Goal: Information Seeking & Learning: Learn about a topic

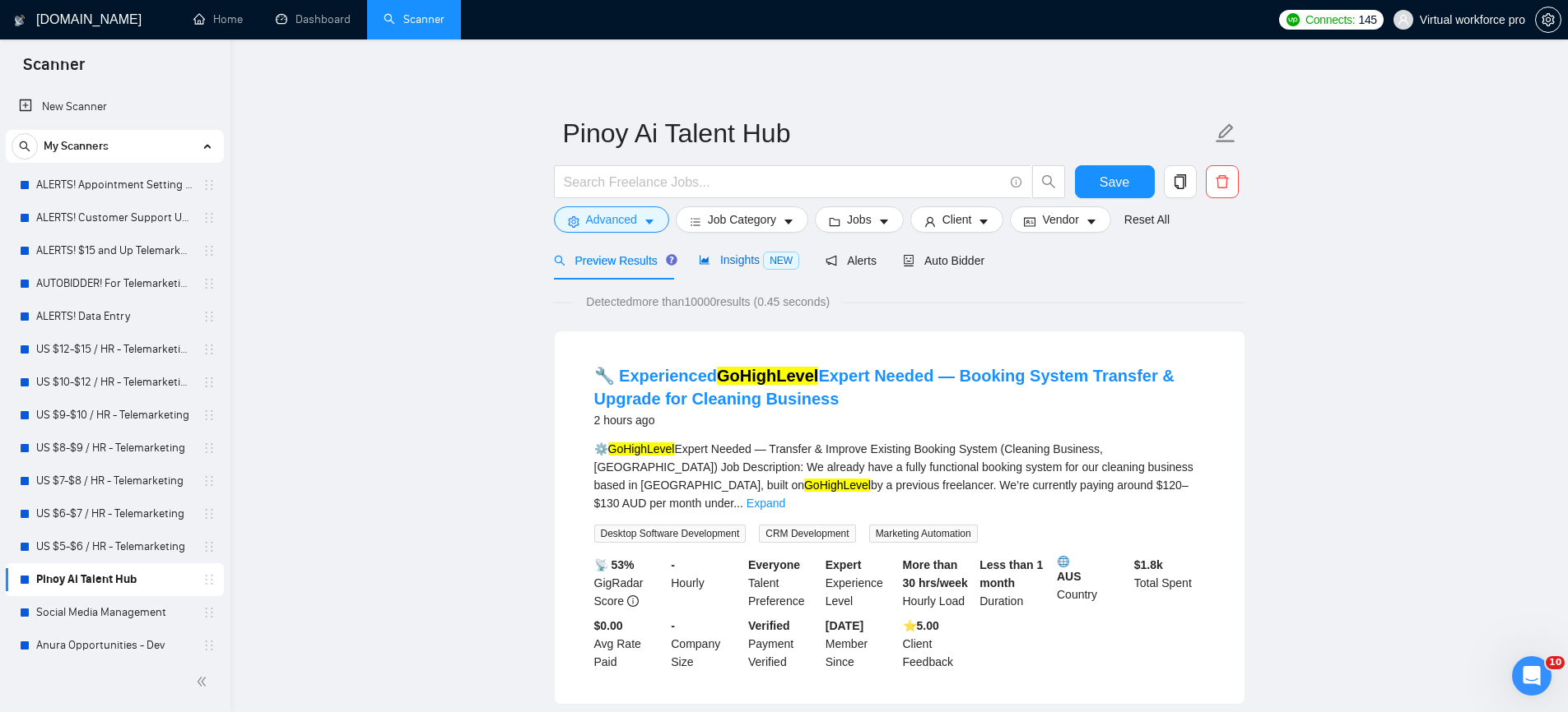
click at [734, 264] on span "Insights NEW" at bounding box center [749, 260] width 101 height 13
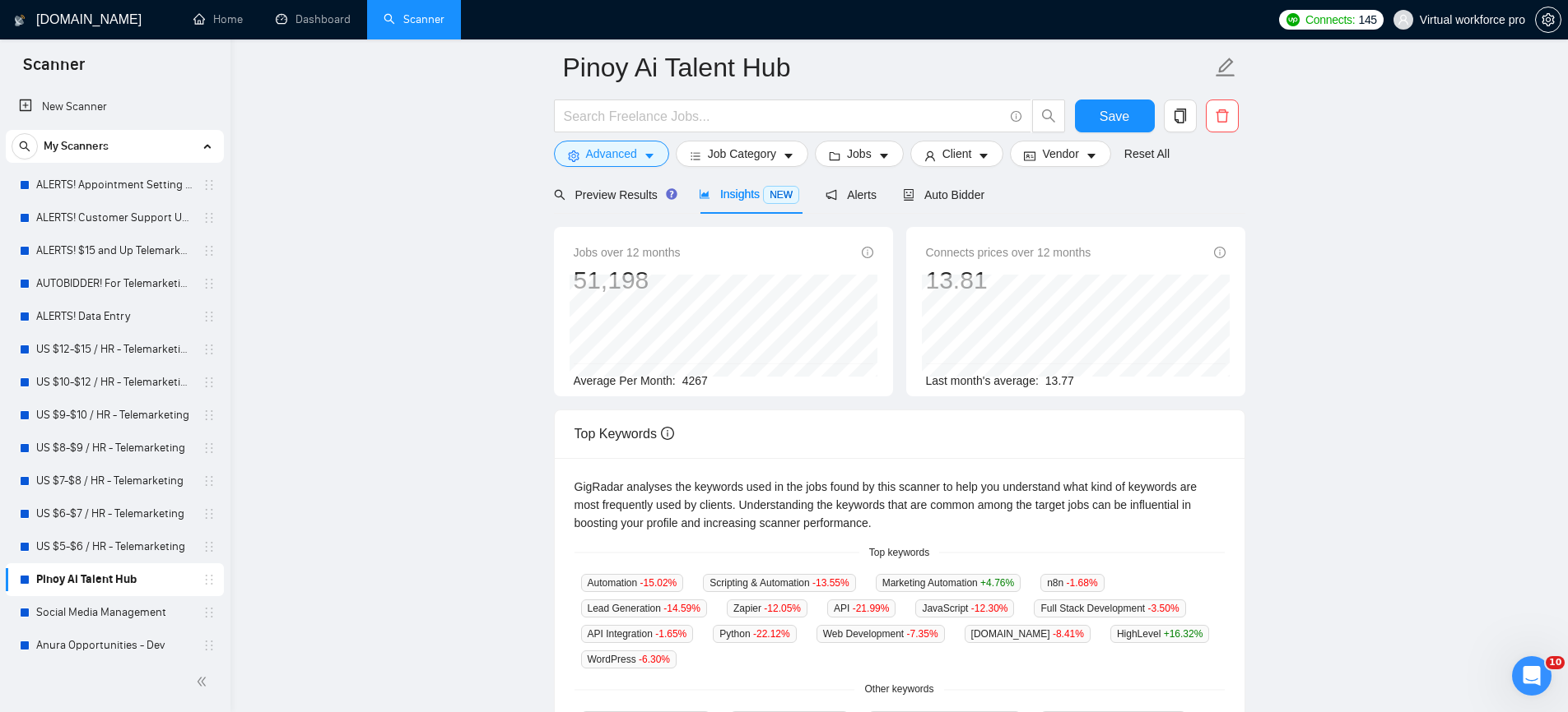
scroll to position [62, 0]
click at [660, 505] on div "GigRadar analyses the keywords used in the jobs found by this scanner to help y…" at bounding box center [899, 509] width 650 height 55
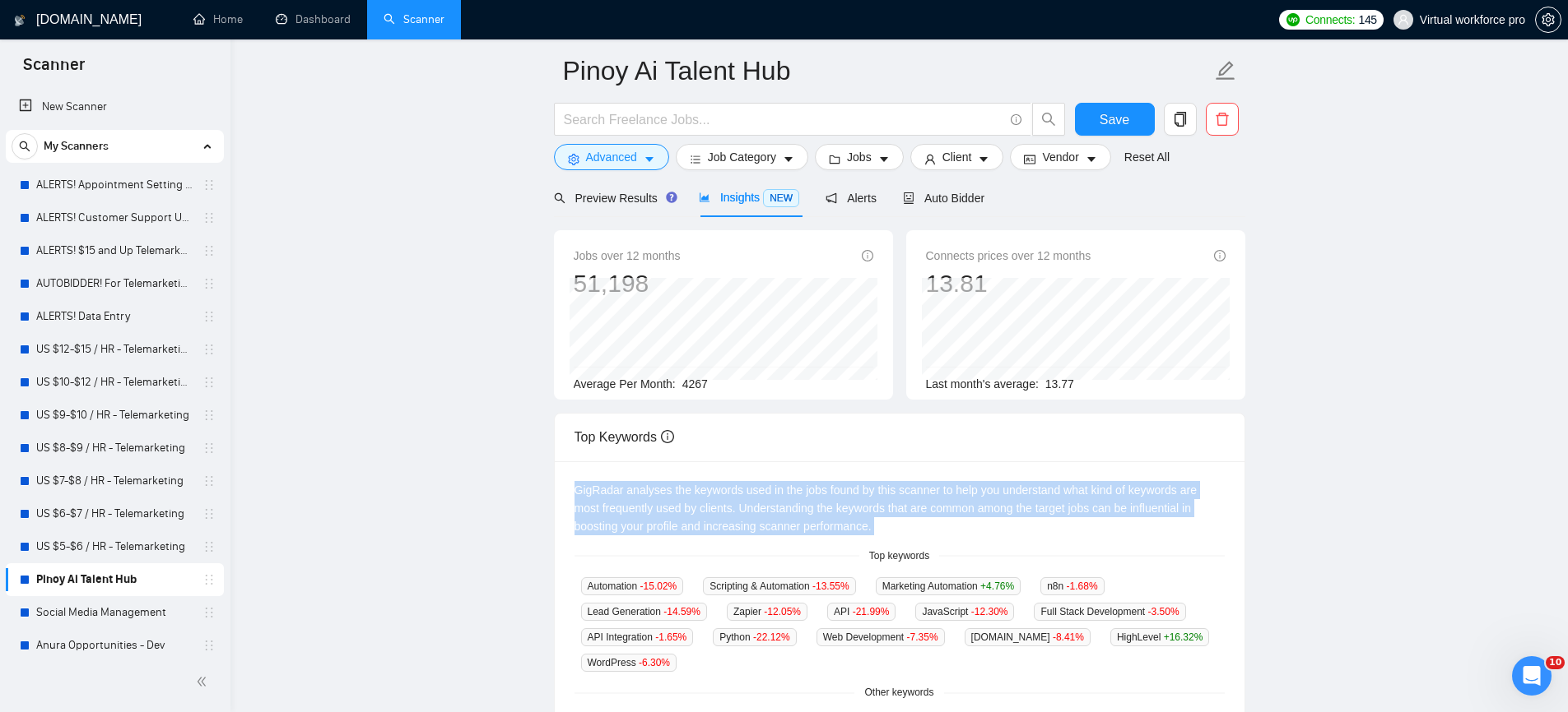
click at [660, 505] on div "GigRadar analyses the keywords used in the jobs found by this scanner to help y…" at bounding box center [899, 509] width 650 height 55
click at [793, 535] on div "GigRadar analyses the keywords used in the jobs found by this scanner to help y…" at bounding box center [898, 633] width 689 height 343
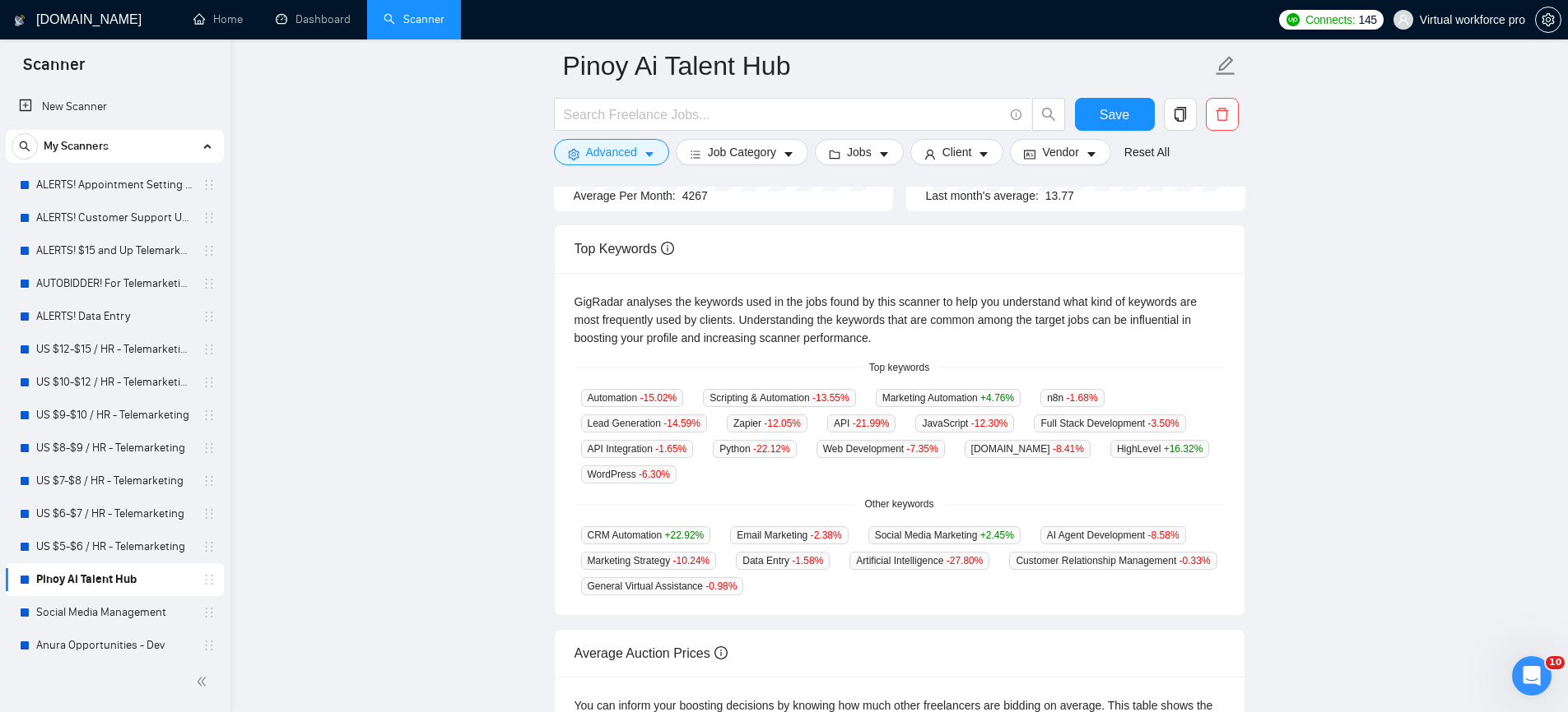
scroll to position [260, 0]
click at [650, 153] on icon "caret-down" at bounding box center [649, 155] width 9 height 5
click at [650, 452] on div "Advanced Search Options Only Search Titles: Only Search Titles Use comma-separa…" at bounding box center [784, 452] width 1568 height 0
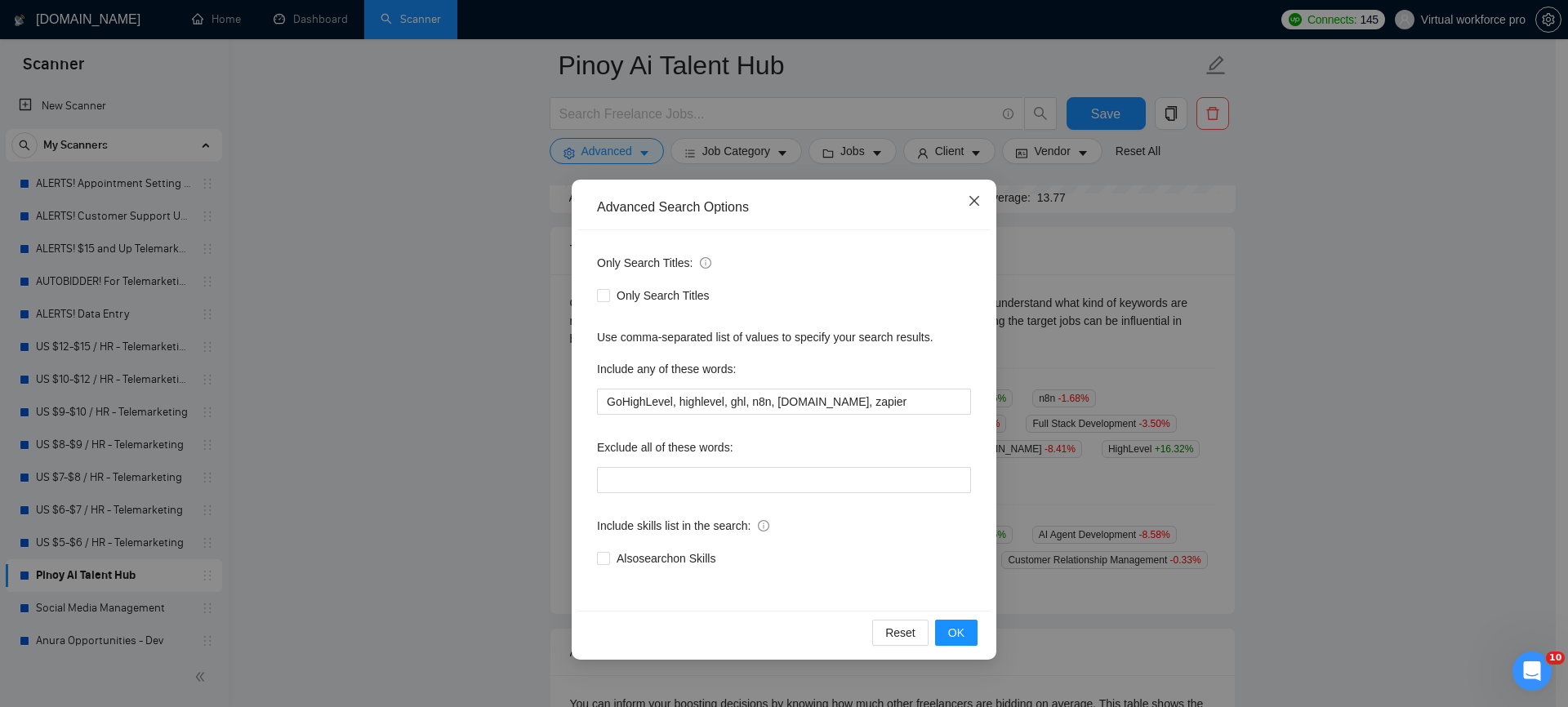
click at [979, 198] on icon "close" at bounding box center [974, 200] width 13 height 13
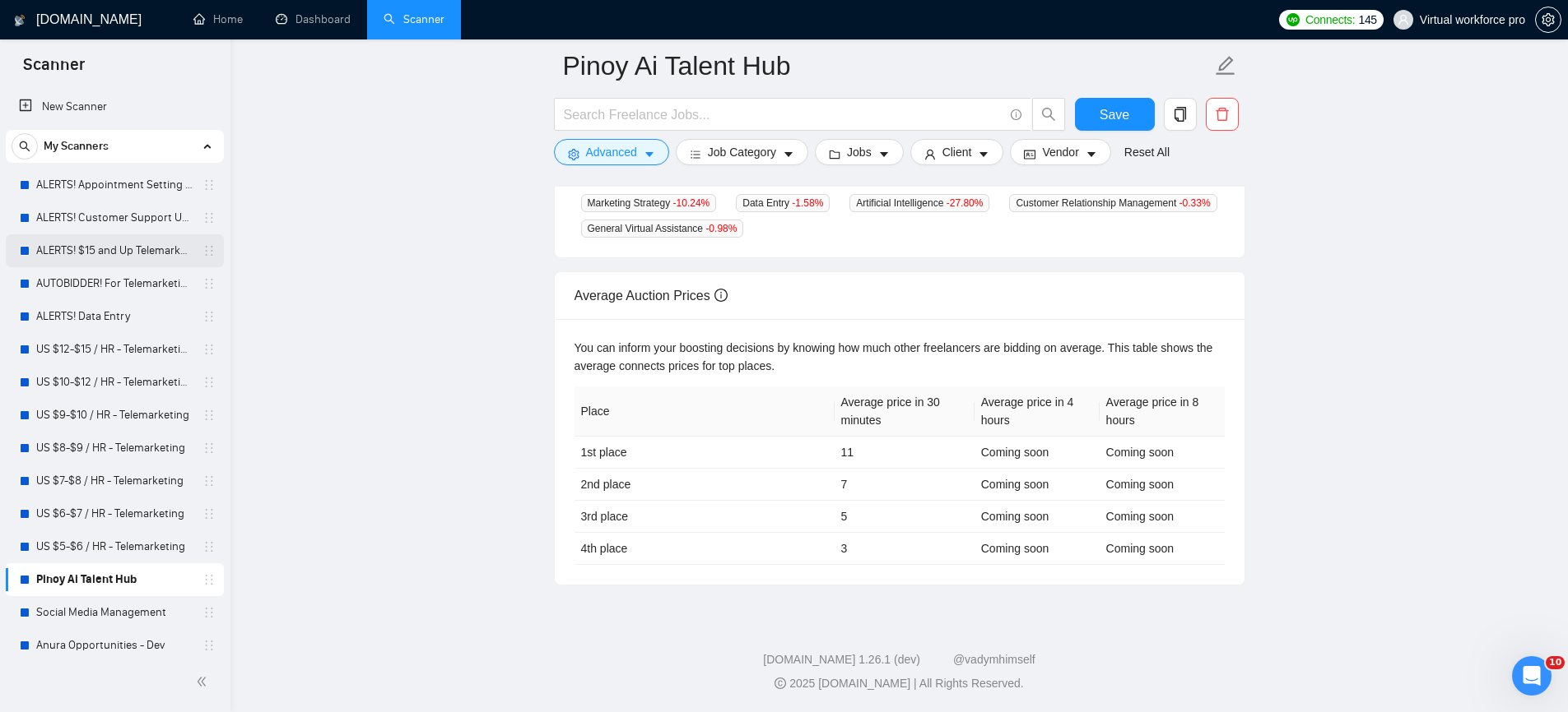
scroll to position [0, 0]
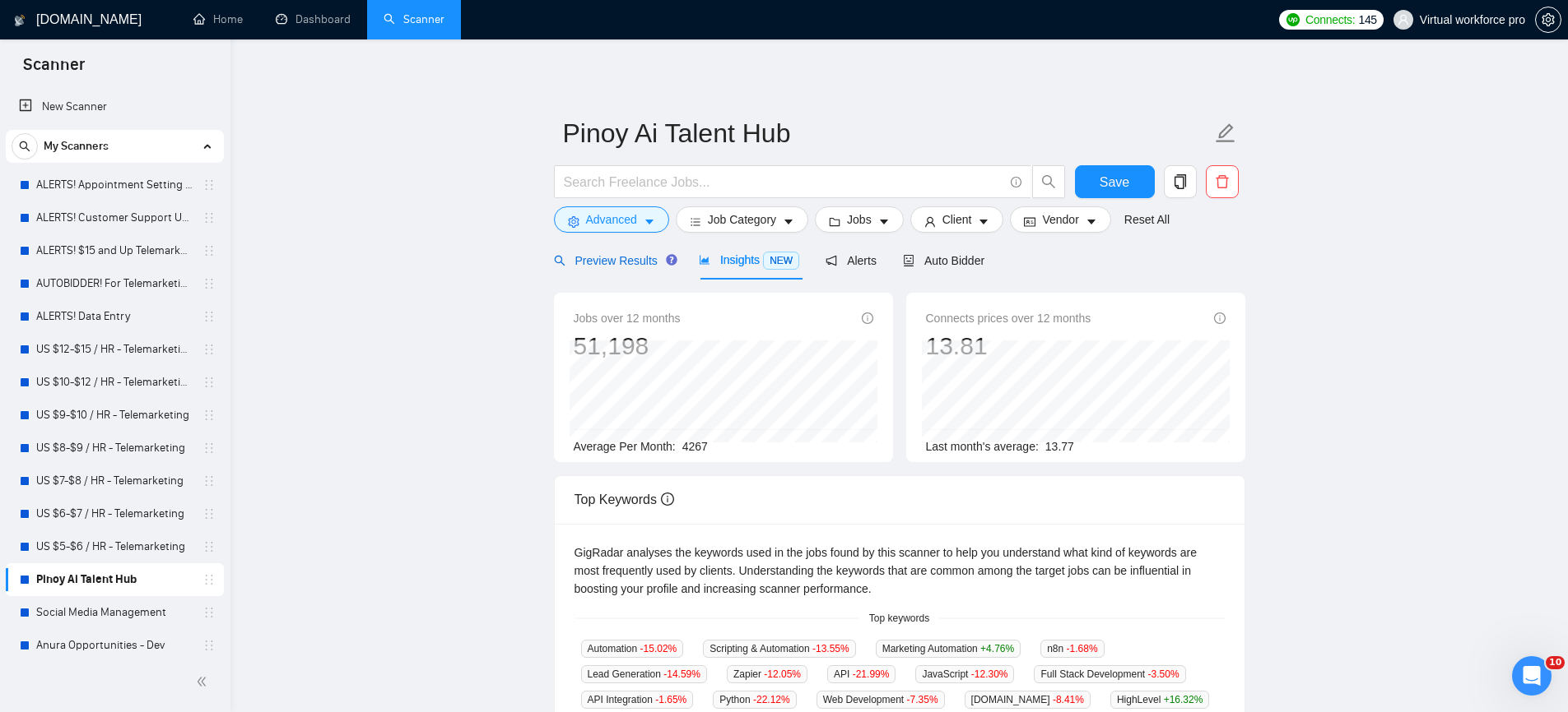
click at [611, 264] on span "Preview Results" at bounding box center [612, 260] width 119 height 13
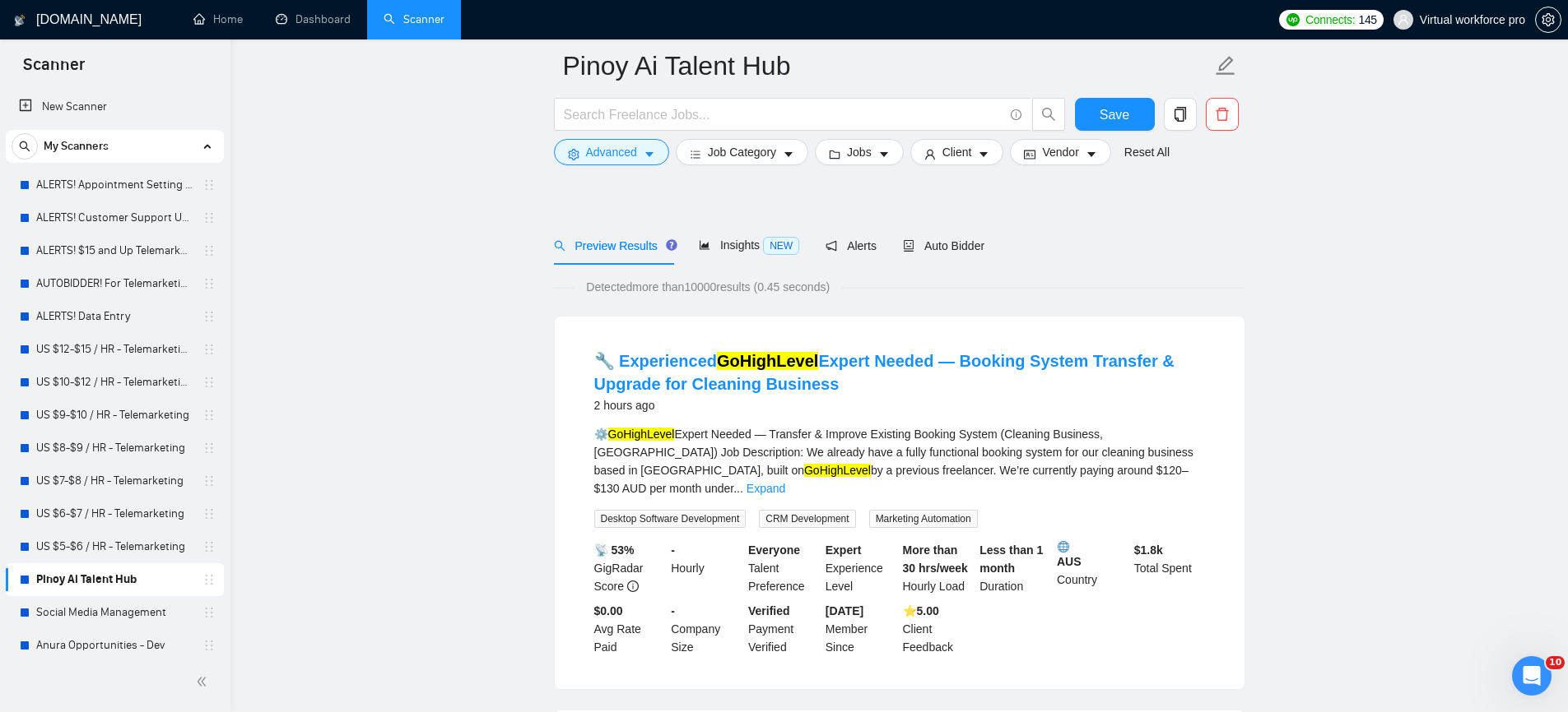
scroll to position [266, 0]
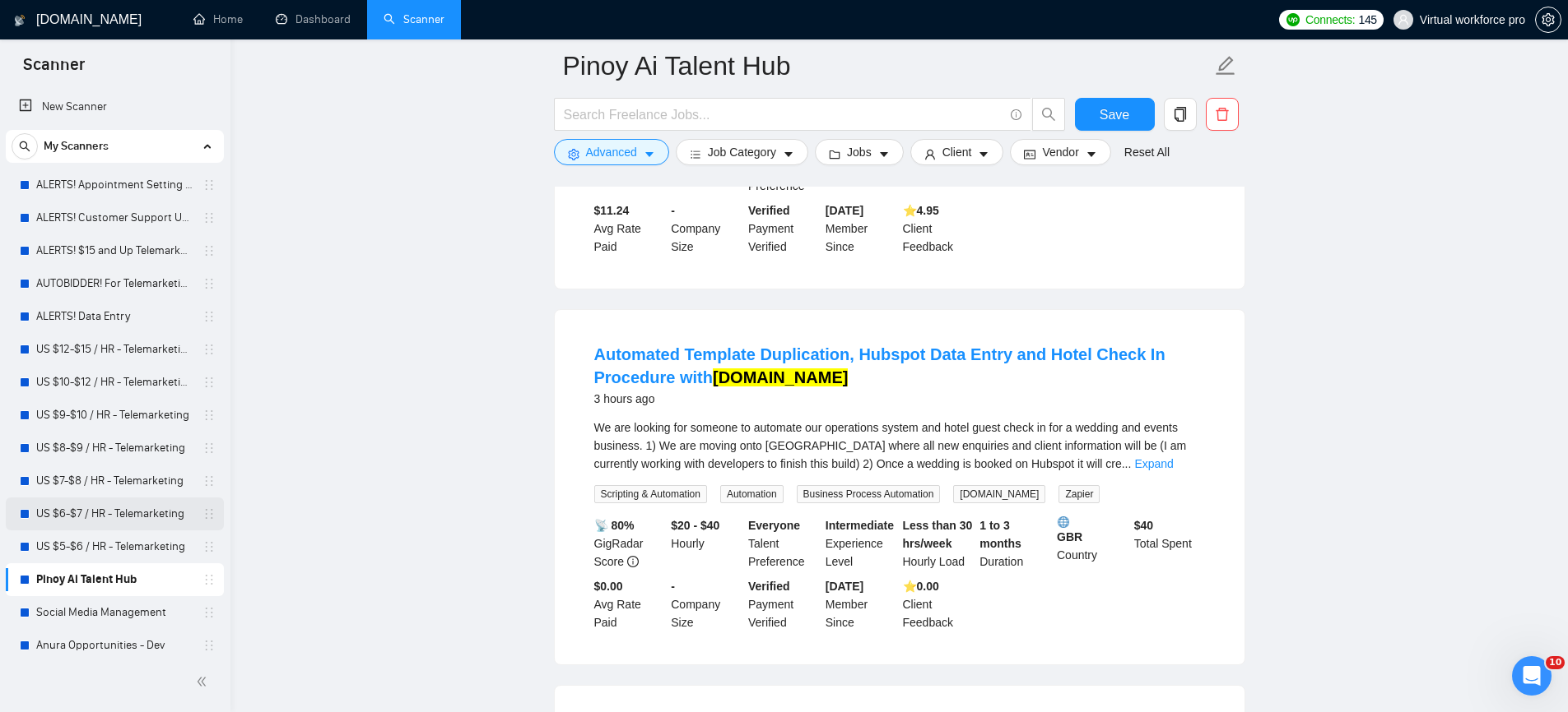
scroll to position [4364, 0]
